Goal: Transaction & Acquisition: Purchase product/service

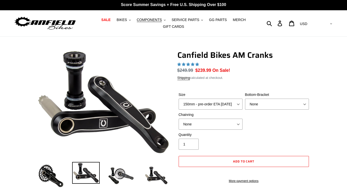
select select "highest-rating"
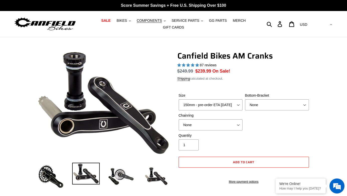
select select "highest-rating"
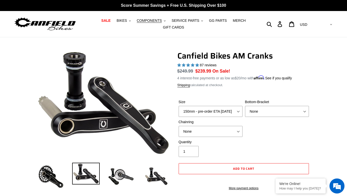
scroll to position [30, 0]
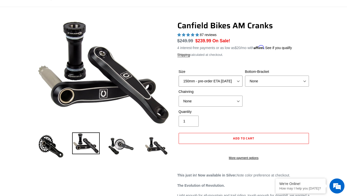
click at [197, 82] on select "150mm - pre-order ETA 10/15/25 155mm - pre-order ETA 10/15/25 160mm - pre-order…" at bounding box center [211, 81] width 64 height 11
select select "160mm - pre-order ETA [DATE]"
click at [265, 83] on select "None BSA Threaded 68/73mm Press Fit PF92" at bounding box center [277, 81] width 64 height 11
click at [221, 98] on select "None 30t Round (Boost 148) 30t Oval (Boost 148) 32t Round (Boost 148) 32t Oval …" at bounding box center [211, 101] width 64 height 11
select select "34t Round (Boost 148)"
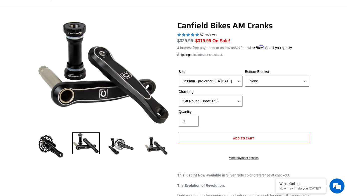
click at [278, 82] on select "None BSA Threaded 68/73mm Press Fit PF92" at bounding box center [277, 81] width 64 height 11
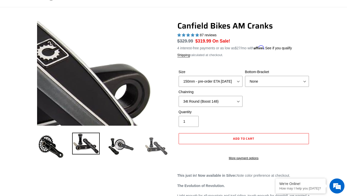
scroll to position [29, 0]
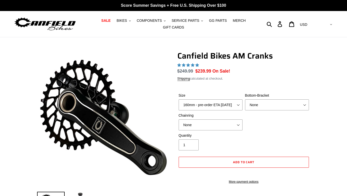
select select "highest-rating"
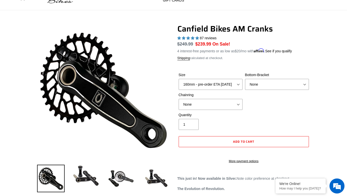
scroll to position [27, 0]
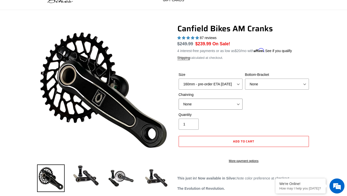
click at [205, 102] on select "None 30t Round (Boost 148) 30t Oval (Boost 148) 32t Round (Boost 148) 32t Oval …" at bounding box center [211, 104] width 64 height 11
select select "34t Round (Boost 148)"
click at [274, 82] on select "None BSA Threaded 68/73mm Press Fit PF92" at bounding box center [277, 84] width 64 height 11
